Goal: Download file/media

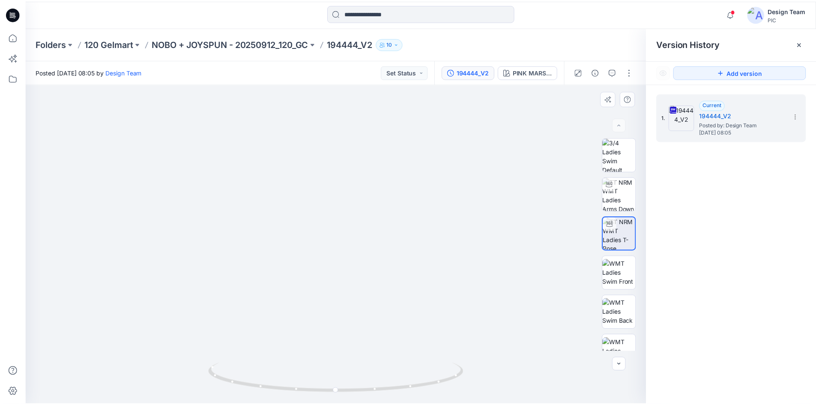
scroll to position [321, 0]
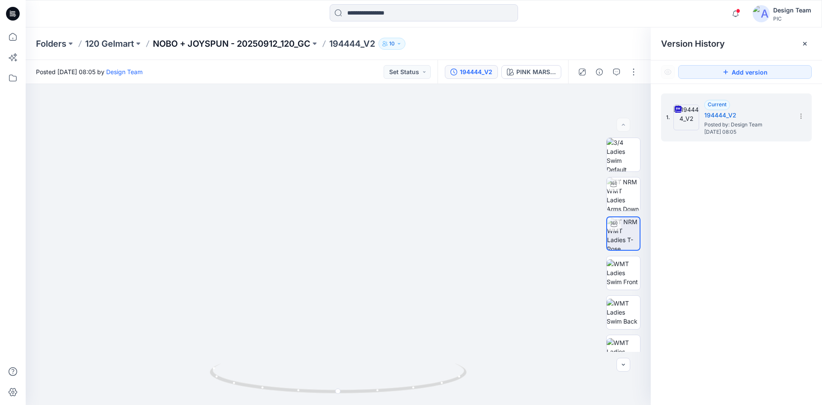
click at [289, 48] on p "NOBO + JOYSPUN - 20250912_120_GC" at bounding box center [232, 44] width 158 height 12
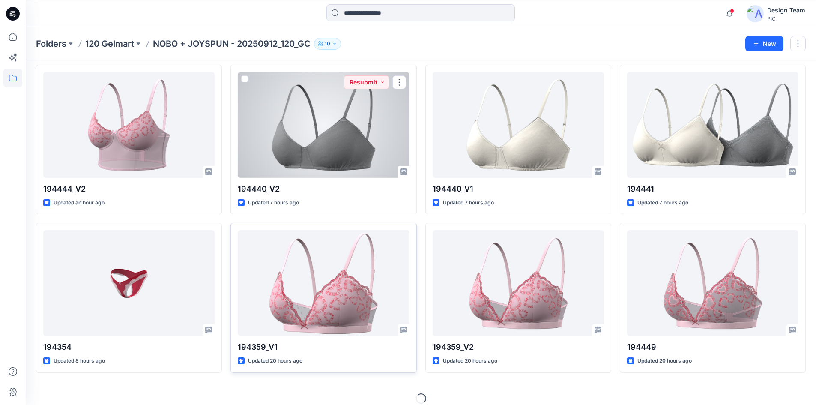
scroll to position [198, 0]
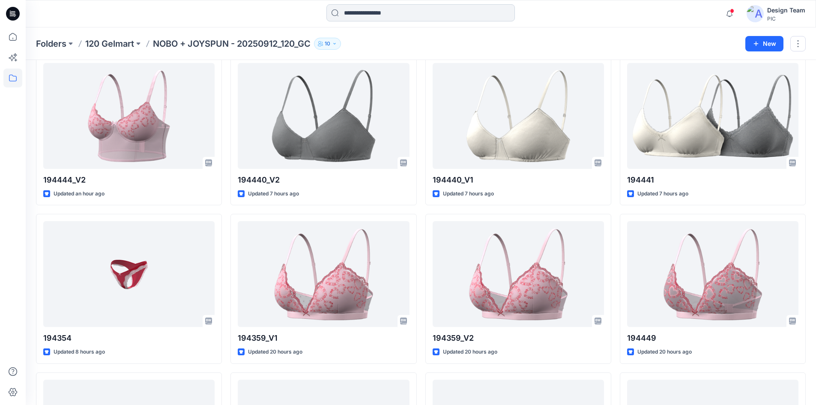
click at [387, 13] on input at bounding box center [420, 12] width 188 height 17
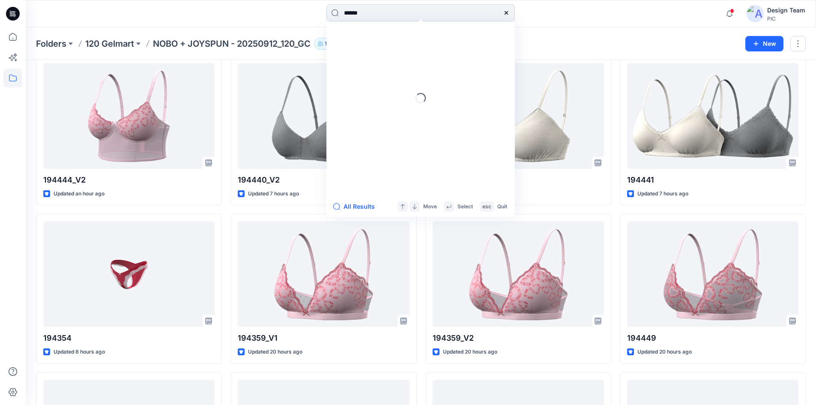
type input "******"
click at [395, 46] on link "194358 _V1" at bounding box center [420, 47] width 185 height 16
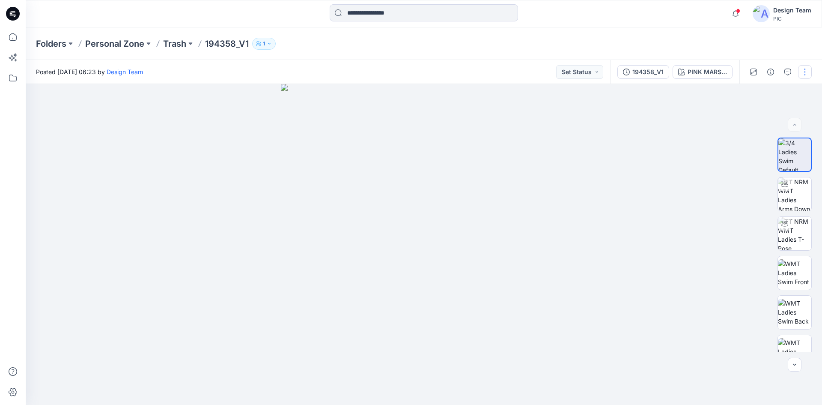
click at [804, 70] on button "button" at bounding box center [805, 72] width 14 height 14
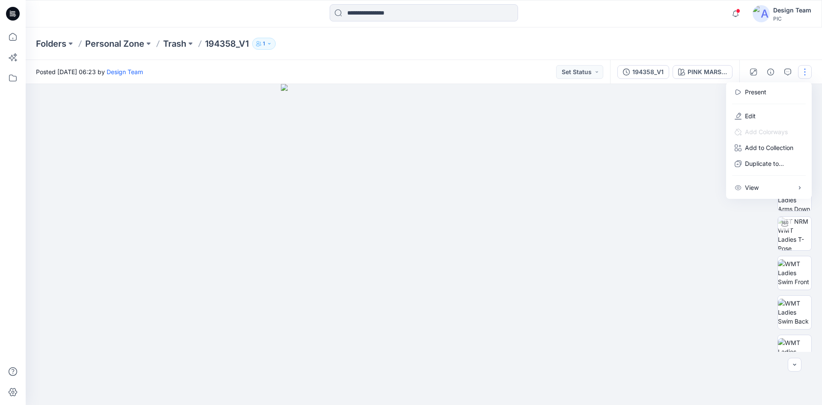
click at [643, 191] on div at bounding box center [424, 244] width 797 height 321
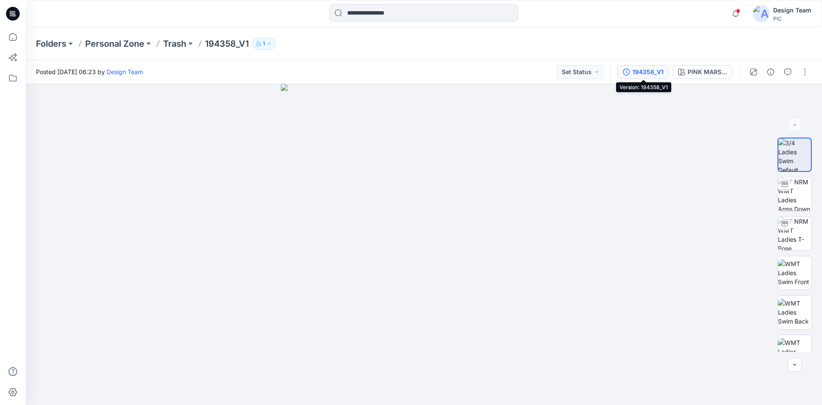
click at [646, 68] on div "194358_V1" at bounding box center [648, 71] width 31 height 9
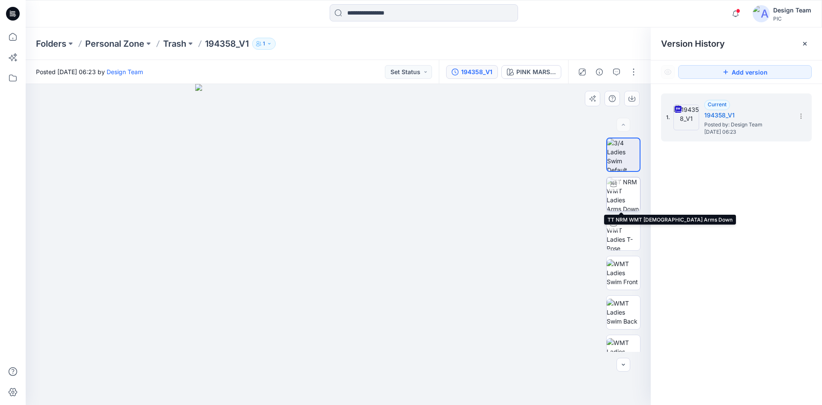
click at [630, 193] on img at bounding box center [623, 193] width 33 height 33
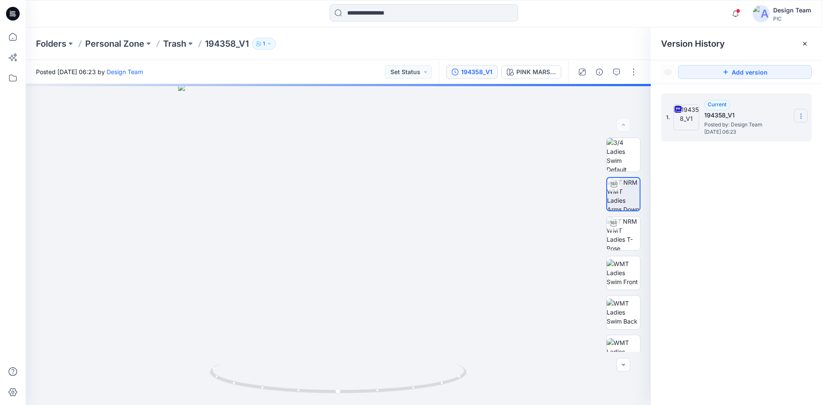
click at [804, 113] on icon at bounding box center [801, 116] width 7 height 7
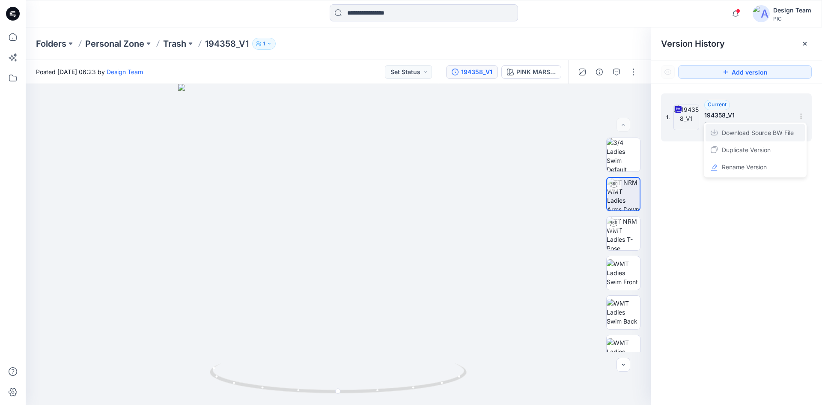
click at [744, 134] on span "Download Source BW File" at bounding box center [758, 133] width 72 height 10
click at [389, 14] on input at bounding box center [424, 12] width 188 height 17
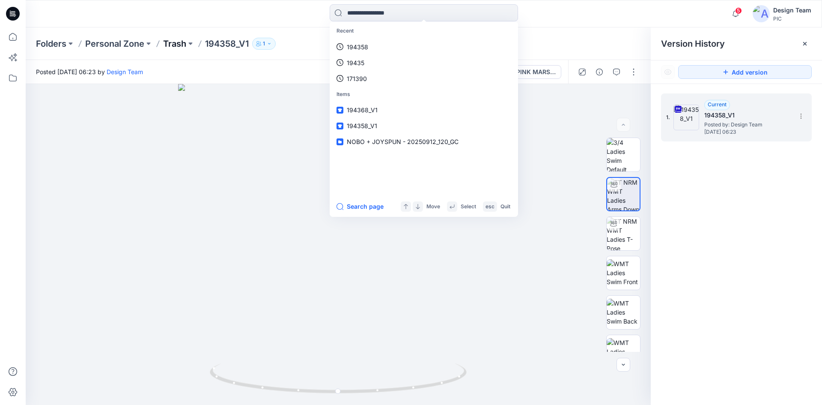
click at [182, 45] on p "Trash" at bounding box center [174, 44] width 23 height 12
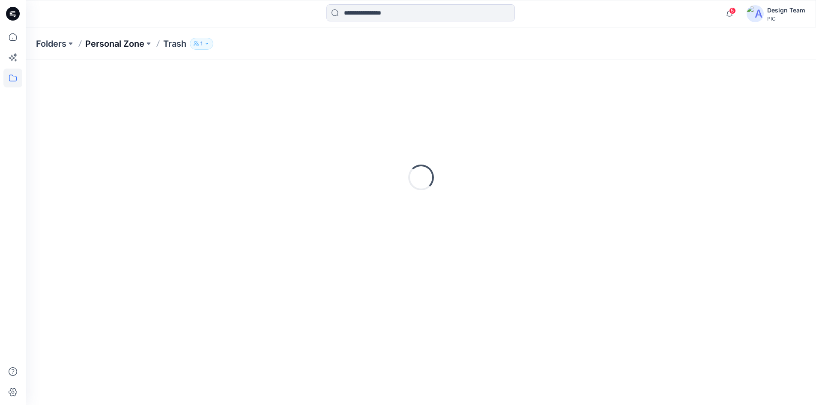
click at [115, 46] on p "Personal Zone" at bounding box center [114, 44] width 59 height 12
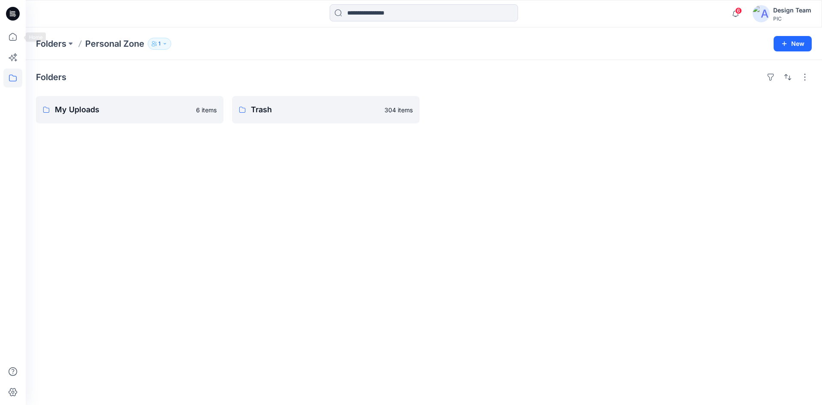
click at [10, 13] on icon at bounding box center [11, 13] width 3 height 0
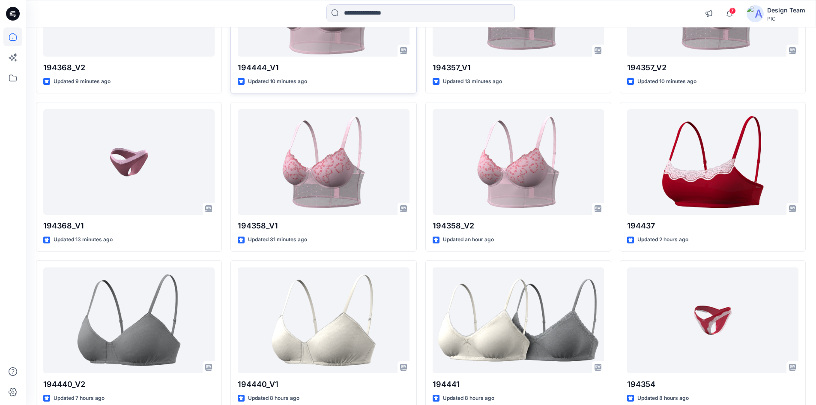
scroll to position [171, 0]
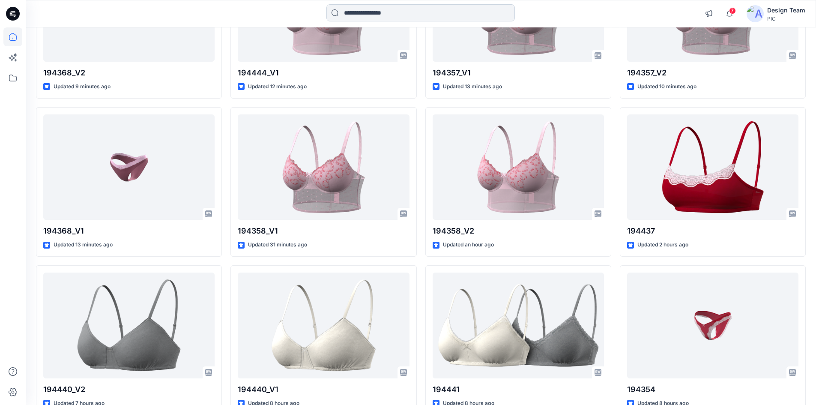
click at [393, 14] on input at bounding box center [420, 12] width 188 height 17
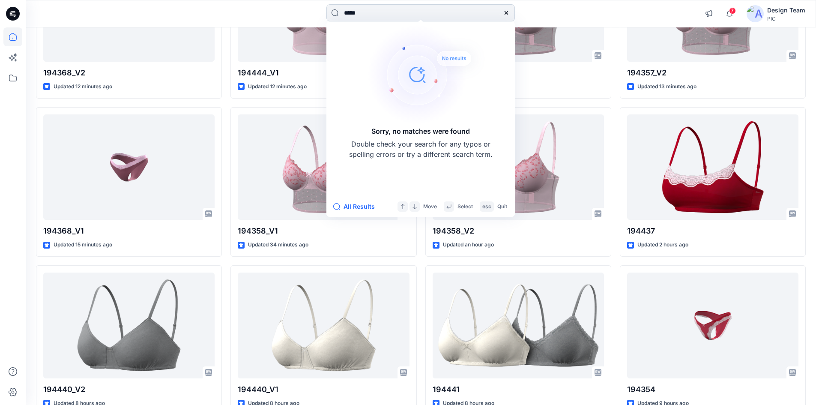
click at [355, 14] on input "*****" at bounding box center [420, 12] width 188 height 17
type input "******"
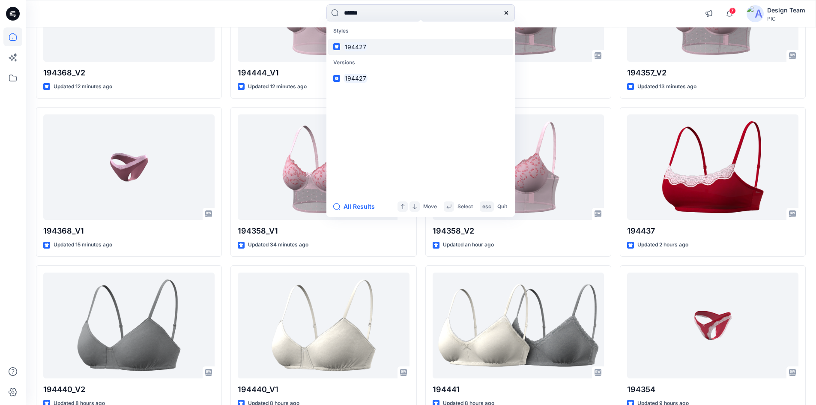
click at [374, 42] on link "194427" at bounding box center [420, 47] width 185 height 16
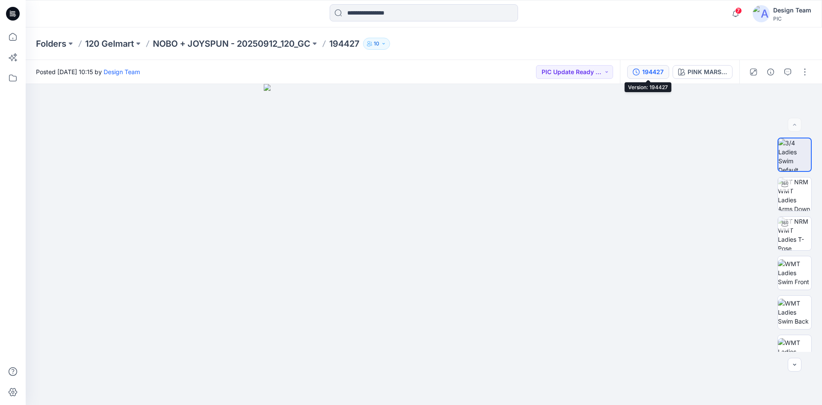
click at [646, 75] on div "194427" at bounding box center [653, 71] width 21 height 9
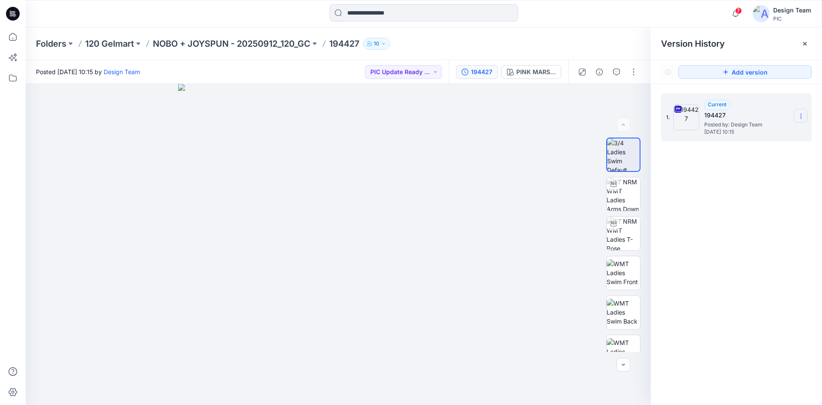
click at [801, 114] on icon at bounding box center [801, 114] width 0 height 0
click at [754, 132] on span "Download Source BW File" at bounding box center [758, 133] width 72 height 10
click at [594, 19] on div at bounding box center [424, 13] width 398 height 19
click at [617, 72] on icon "button" at bounding box center [616, 72] width 7 height 7
